Goal: Information Seeking & Learning: Learn about a topic

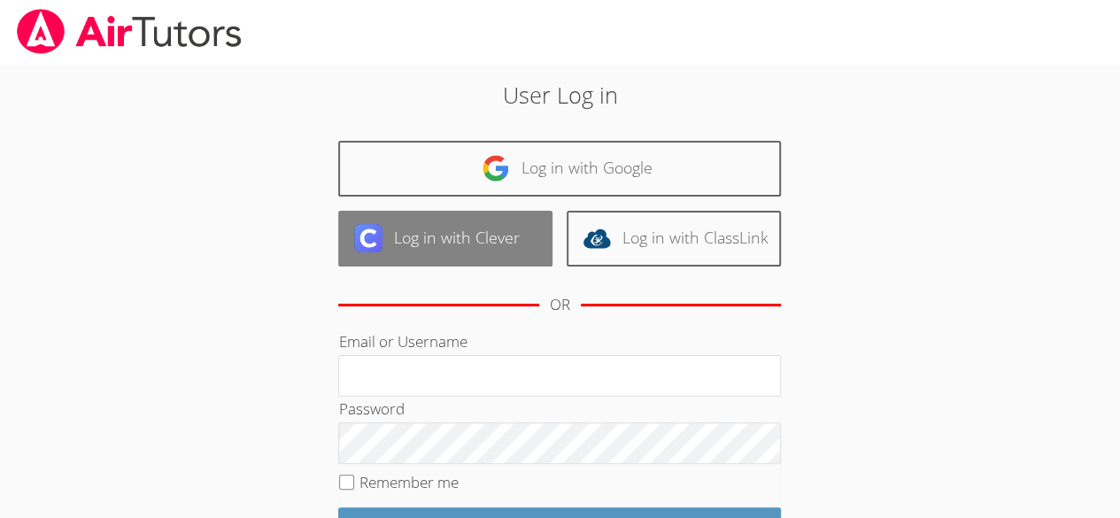
click at [379, 216] on link "Log in with Clever" at bounding box center [445, 239] width 214 height 56
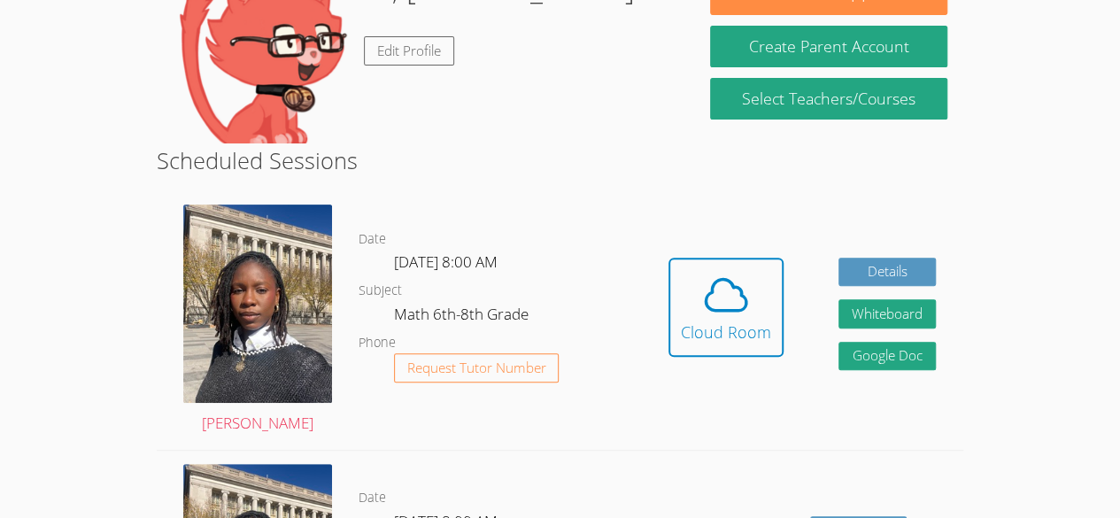
scroll to position [221, 0]
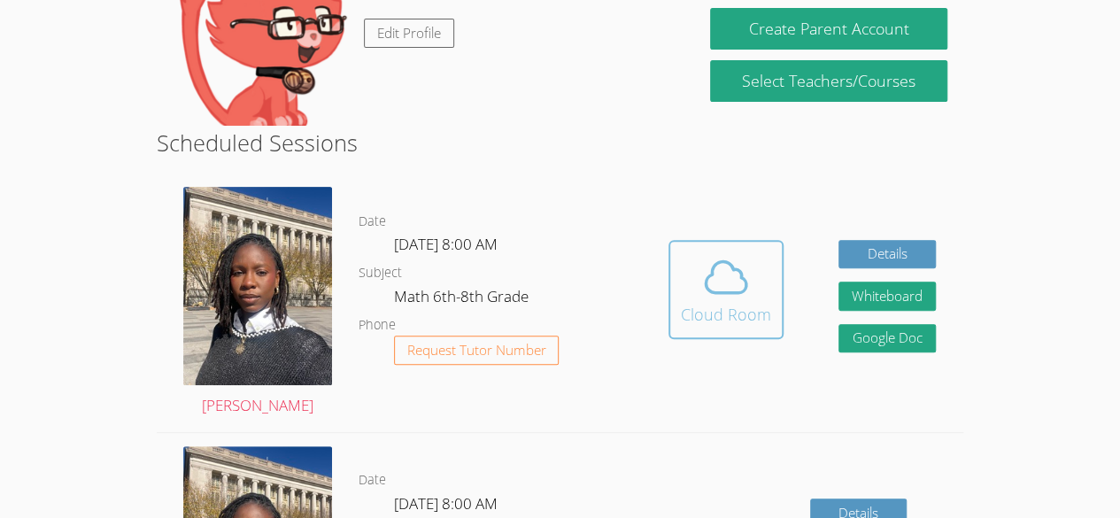
click at [742, 299] on icon at bounding box center [726, 277] width 50 height 50
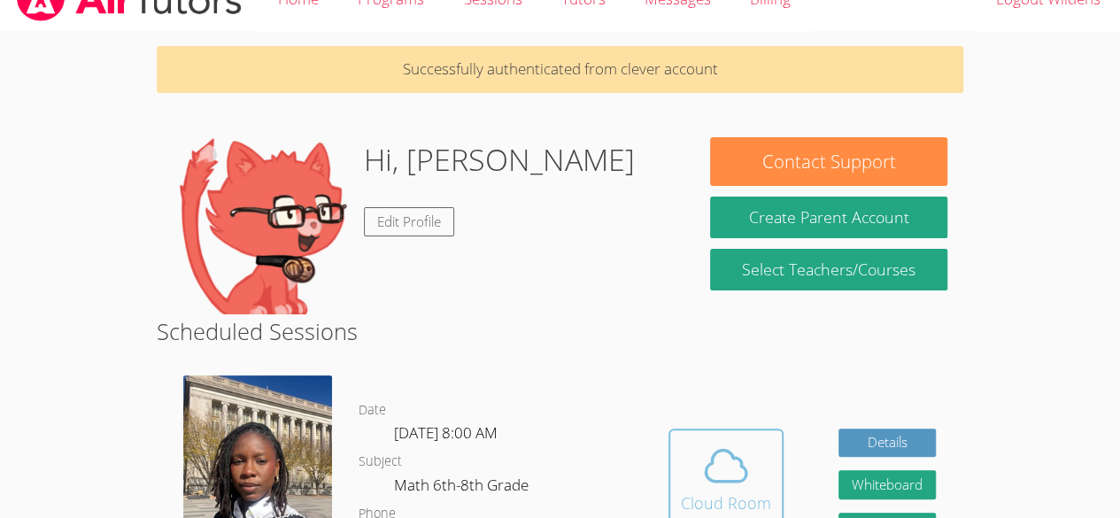
scroll to position [0, 0]
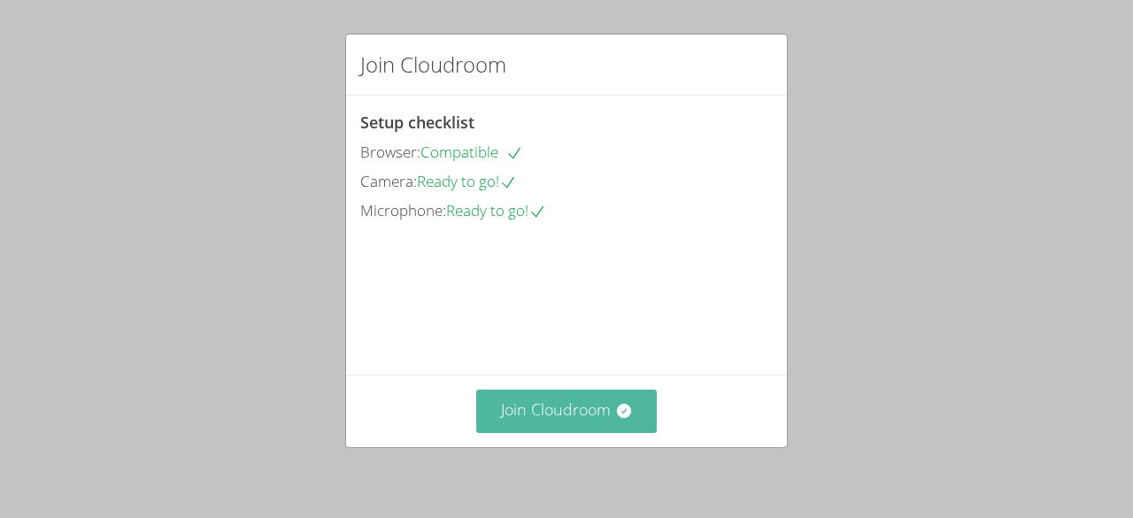
click at [522, 416] on button "Join Cloudroom" at bounding box center [566, 411] width 181 height 43
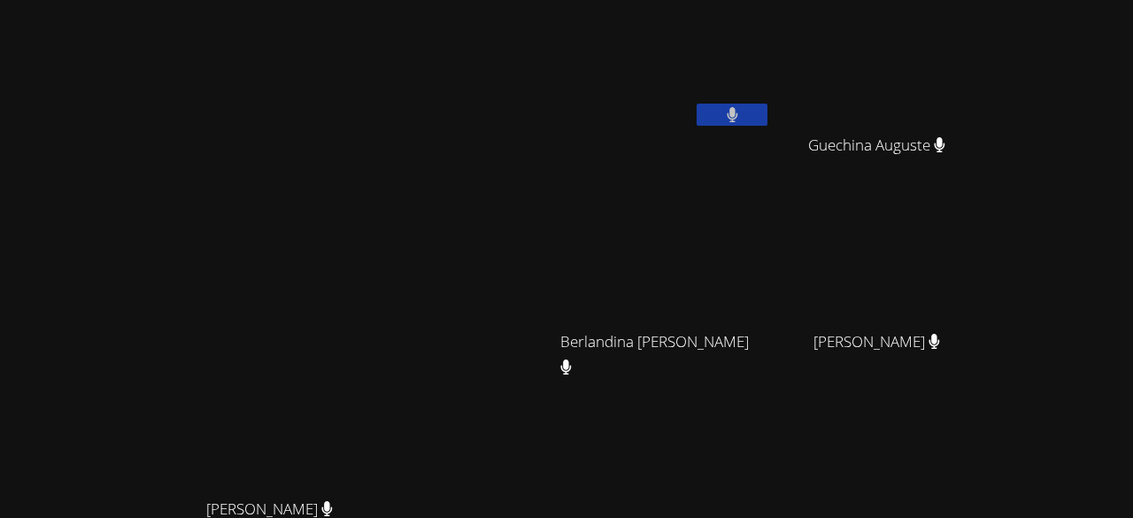
click at [410, 226] on video at bounding box center [277, 338] width 266 height 304
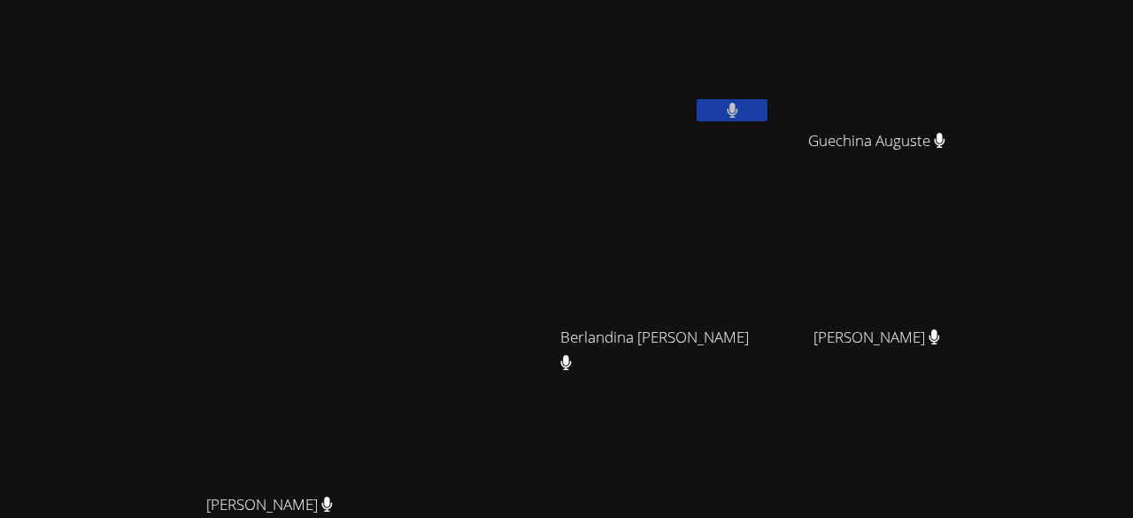
scroll to position [5, 0]
click at [313, 108] on div "[PERSON_NAME] [PERSON_NAME]" at bounding box center [276, 368] width 539 height 732
click at [98, 75] on div "[PERSON_NAME] [PERSON_NAME]" at bounding box center [276, 368] width 539 height 732
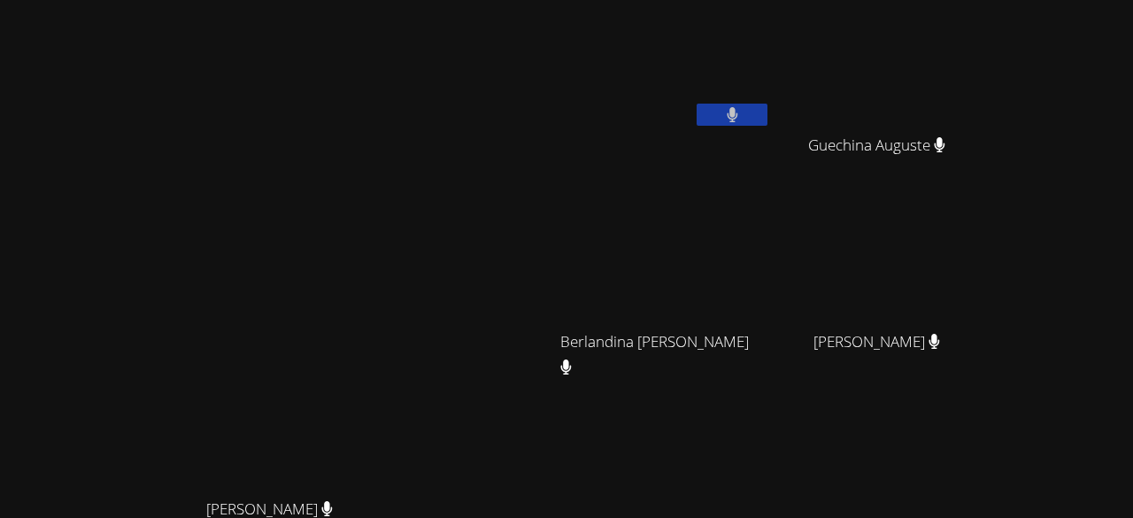
scroll to position [226, 0]
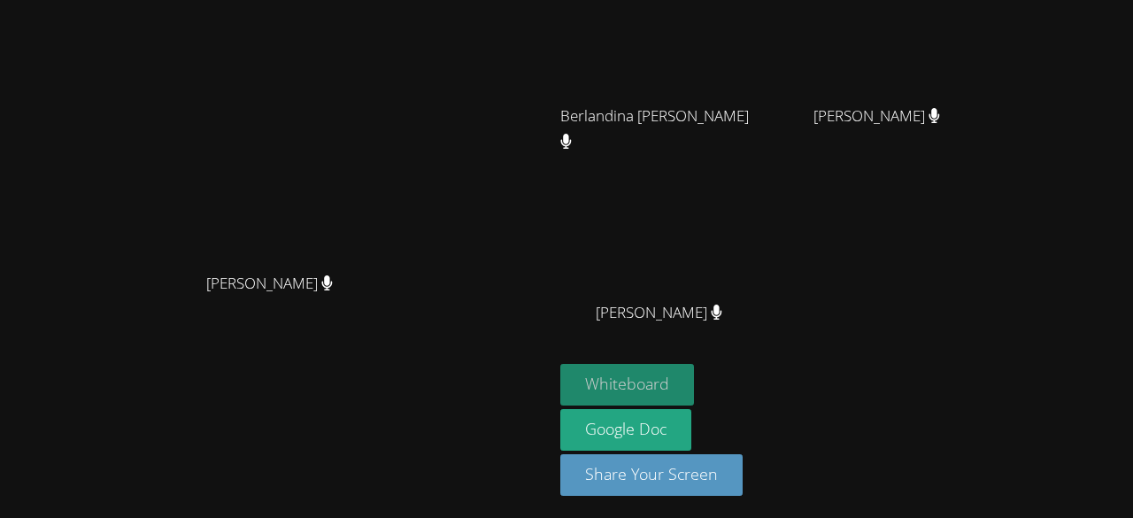
click at [694, 381] on button "Whiteboard" at bounding box center [627, 385] width 134 height 42
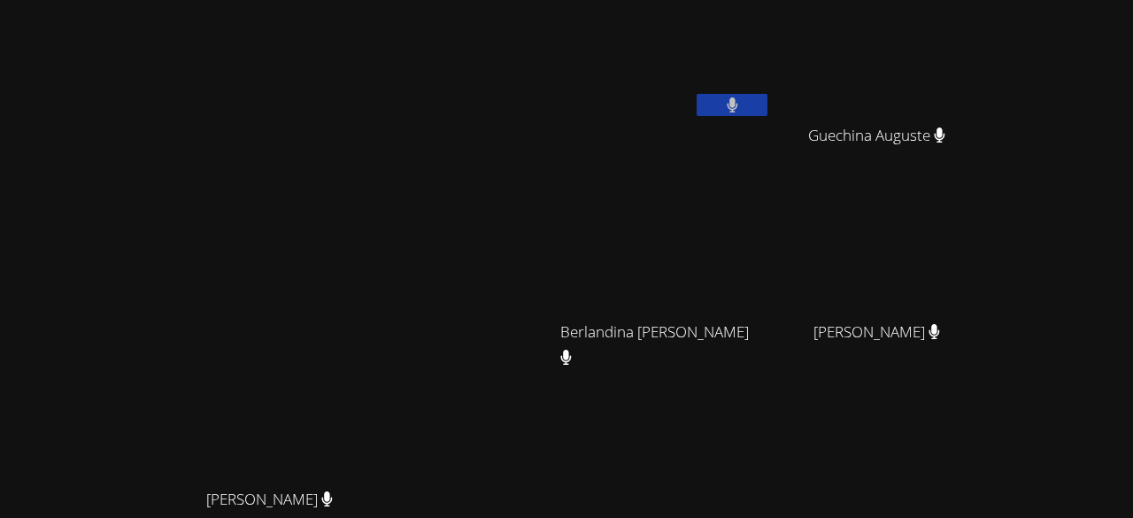
scroll to position [0, 0]
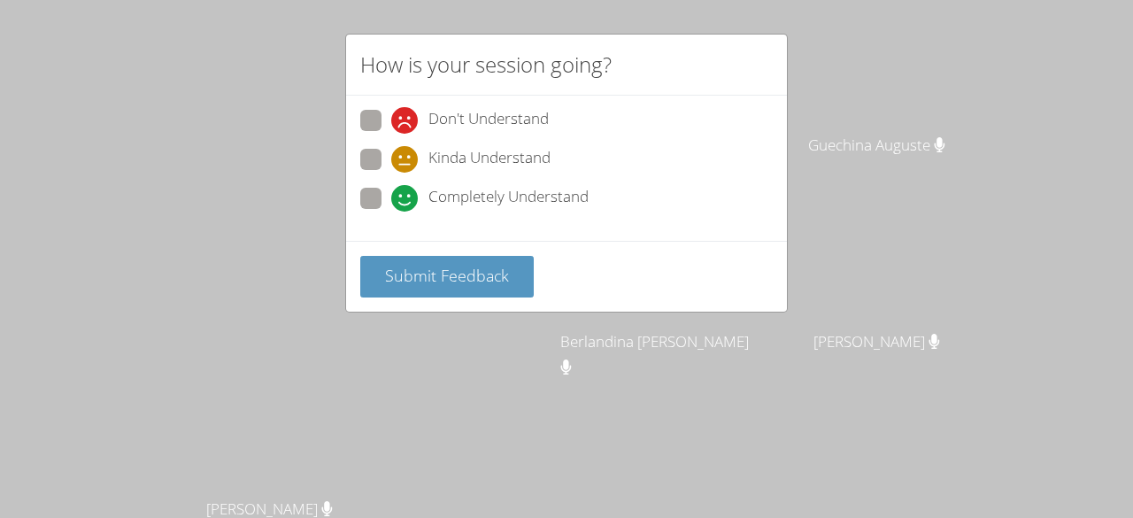
click at [398, 204] on icon at bounding box center [404, 198] width 27 height 27
click at [398, 203] on input "Completely Understand" at bounding box center [398, 195] width 15 height 15
radio input "true"
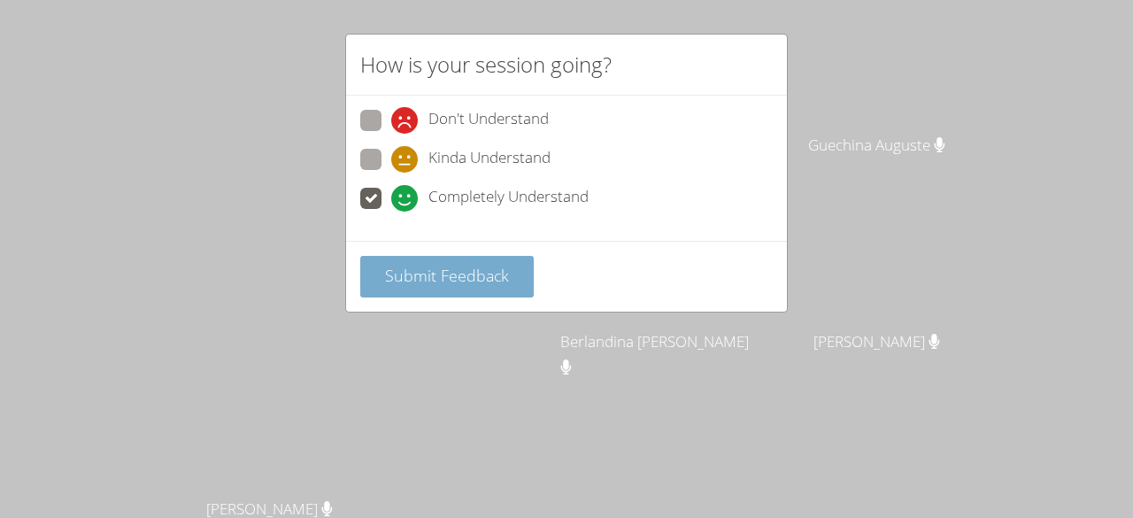
click at [405, 278] on span "Submit Feedback" at bounding box center [447, 275] width 124 height 21
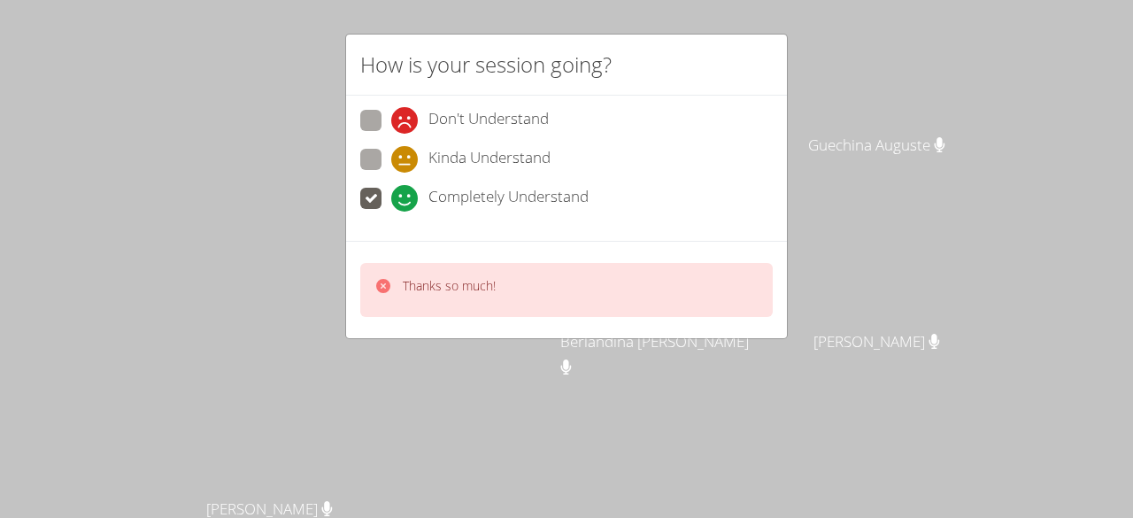
click at [430, 312] on div "Thanks so much!" at bounding box center [566, 290] width 413 height 54
click at [437, 300] on div "Thanks so much!" at bounding box center [566, 290] width 413 height 54
